Goal: Check status

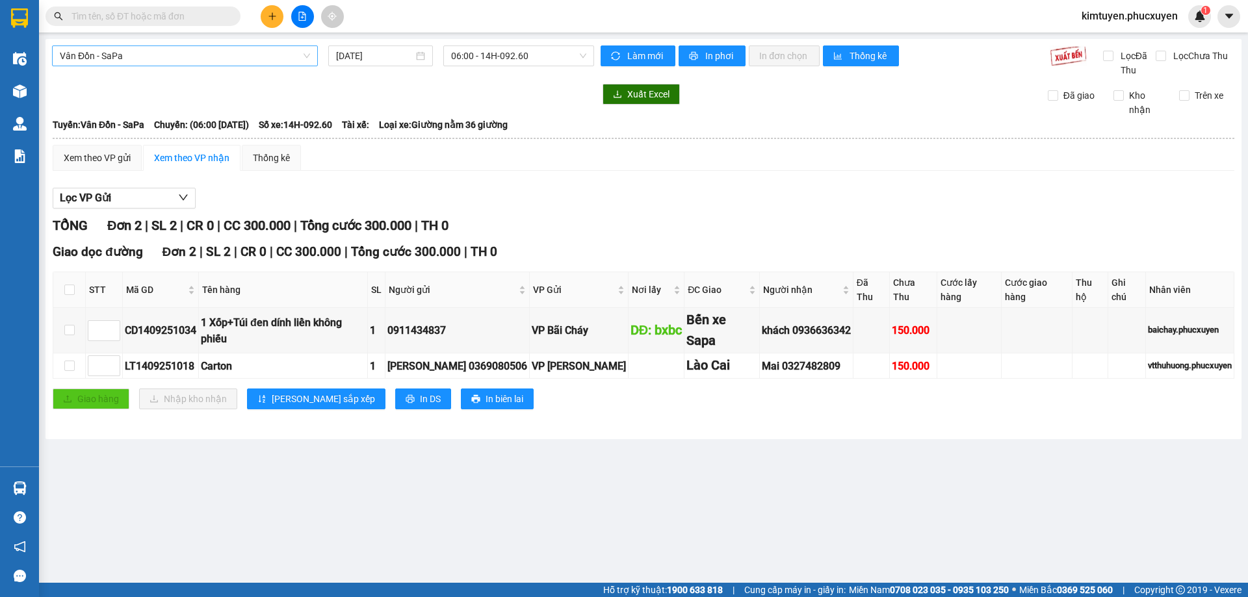
click at [123, 58] on span "Vân Đồn - SaPa" at bounding box center [185, 55] width 250 height 19
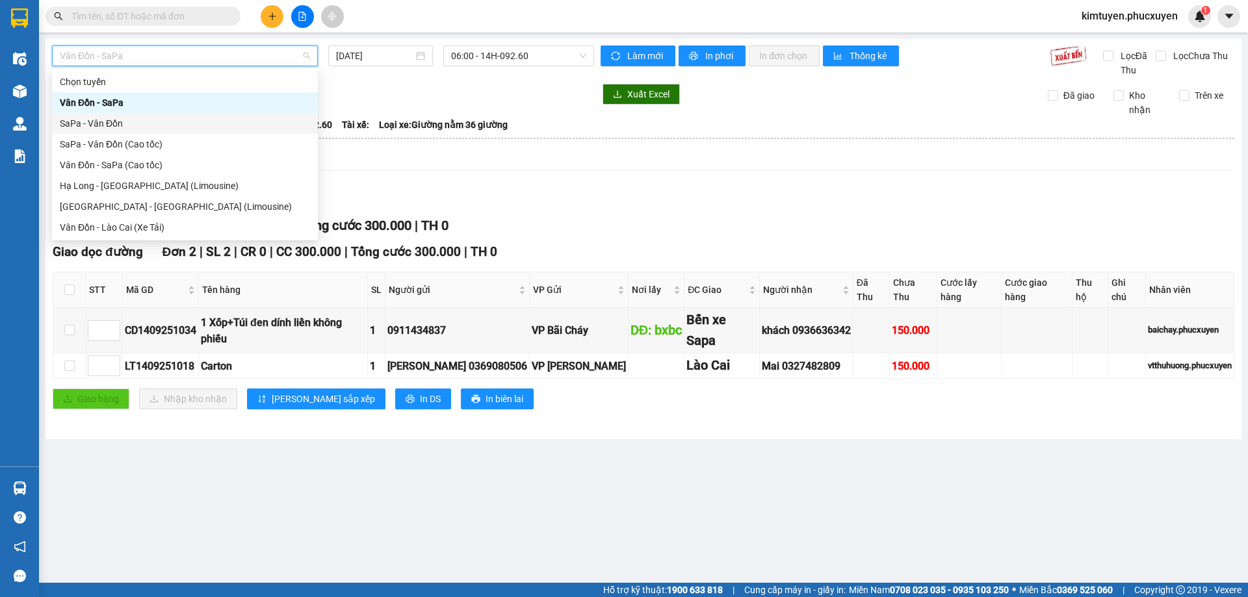
click at [128, 129] on div "SaPa - Vân Đồn" at bounding box center [185, 123] width 250 height 14
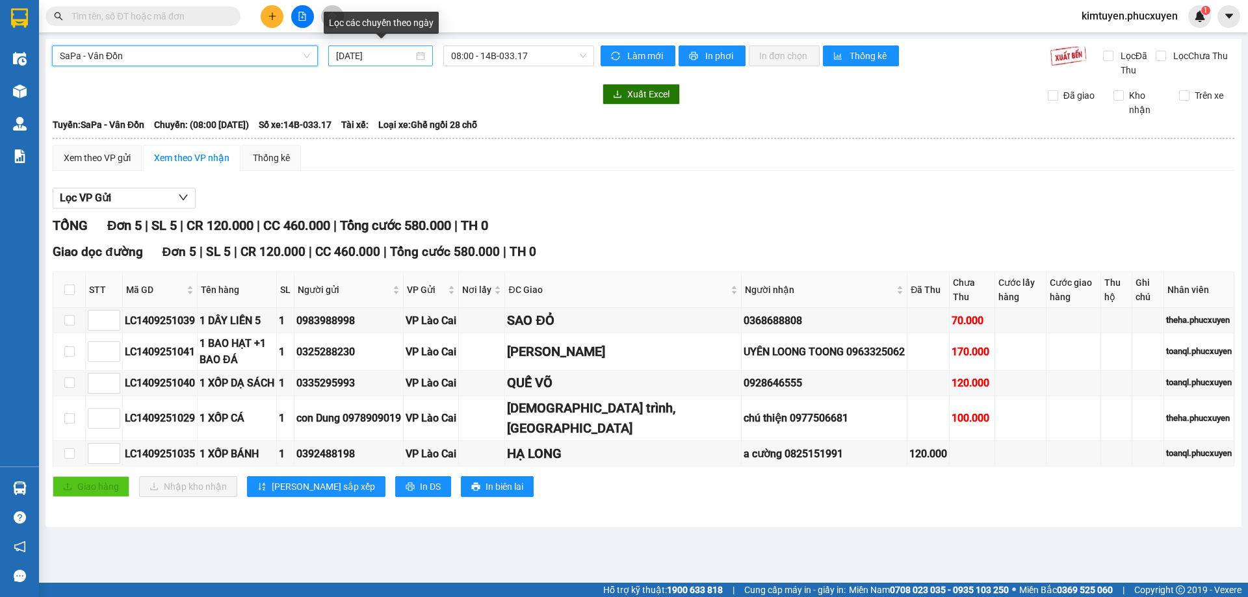
click at [416, 56] on div "[DATE]" at bounding box center [380, 56] width 89 height 14
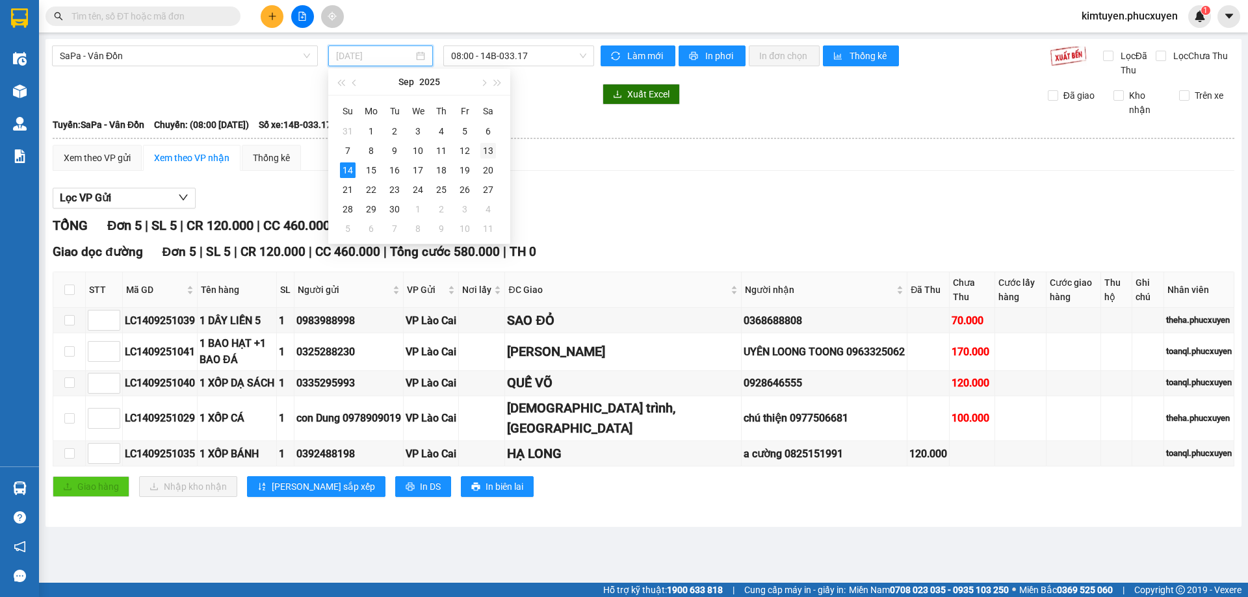
click at [490, 155] on div "13" at bounding box center [488, 151] width 16 height 16
type input "[DATE]"
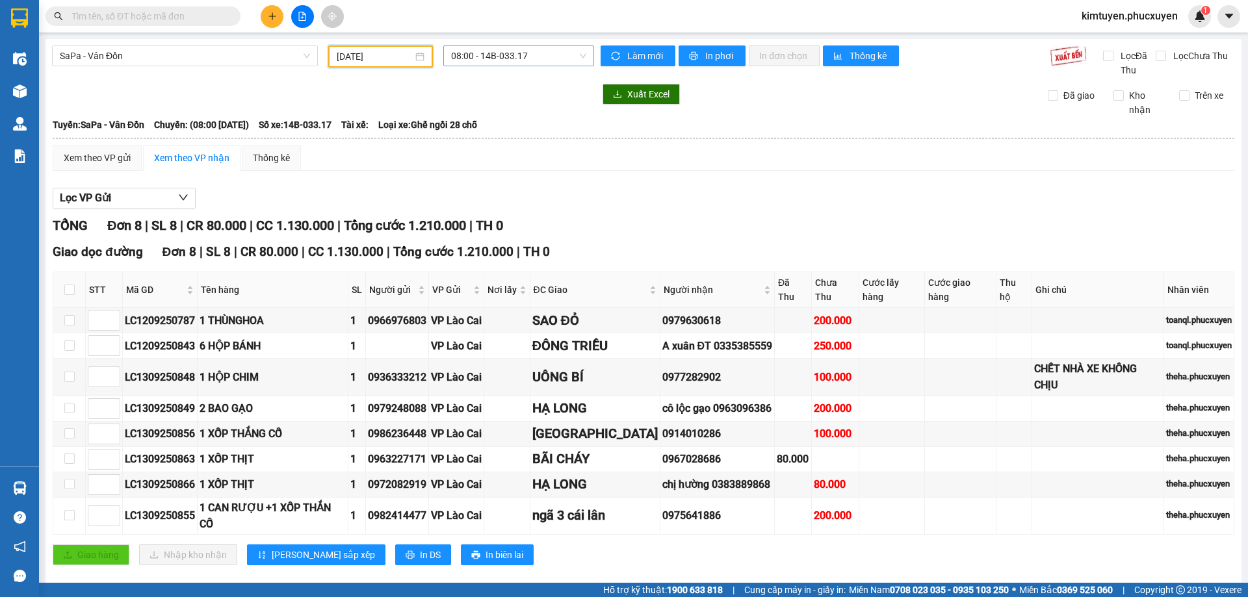
click at [530, 58] on span "08:00 - 14B-033.17" at bounding box center [518, 55] width 135 height 19
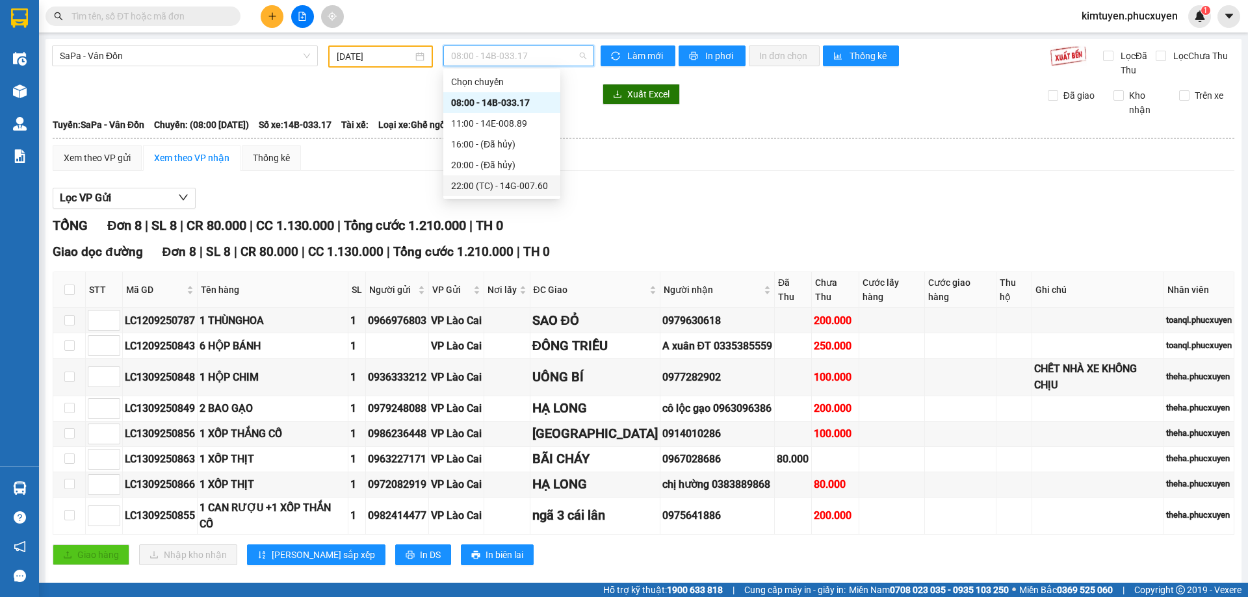
click at [515, 188] on div "22:00 (TC) - 14G-007.60" at bounding box center [501, 186] width 101 height 14
